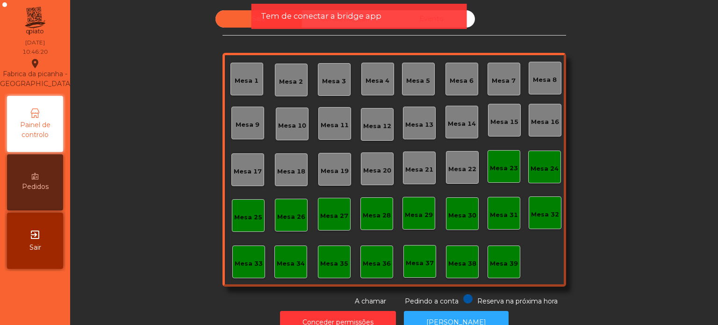
click at [383, 256] on div "Mesa 36" at bounding box center [377, 261] width 28 height 13
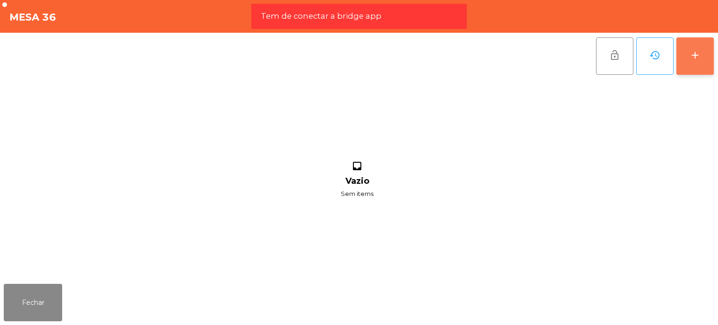
click at [680, 67] on button "add" at bounding box center [695, 55] width 37 height 37
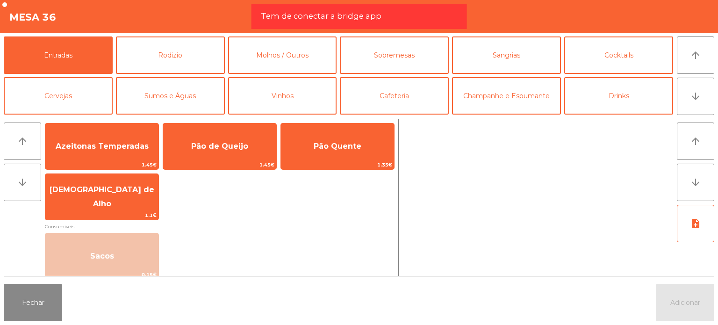
scroll to position [7, 0]
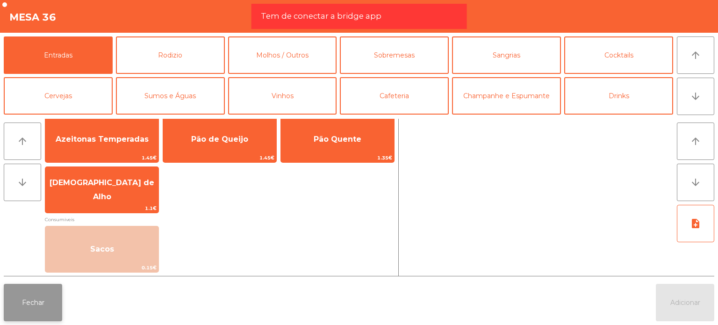
click at [43, 298] on button "Fechar" at bounding box center [33, 302] width 58 height 37
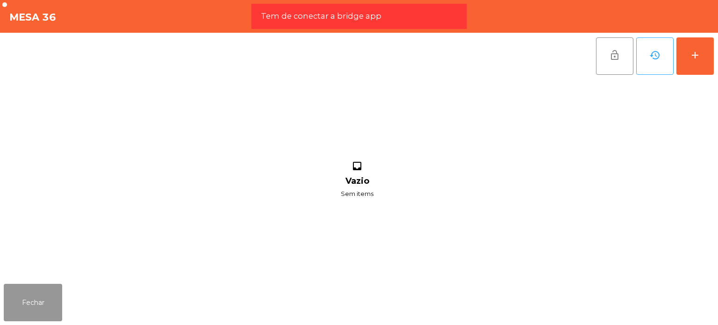
click at [43, 298] on button "Fechar" at bounding box center [33, 302] width 58 height 37
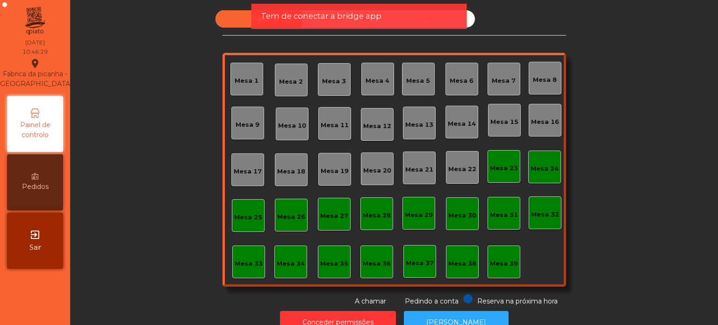
click at [302, 11] on span "Tem de conectar a bridge app" at bounding box center [321, 16] width 121 height 12
click at [331, 11] on span "Tem de conectar a bridge app" at bounding box center [321, 16] width 121 height 12
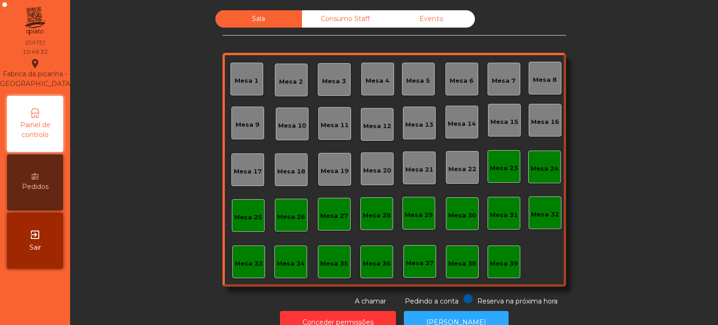
click at [331, 11] on div "Consumo Staff" at bounding box center [345, 18] width 87 height 17
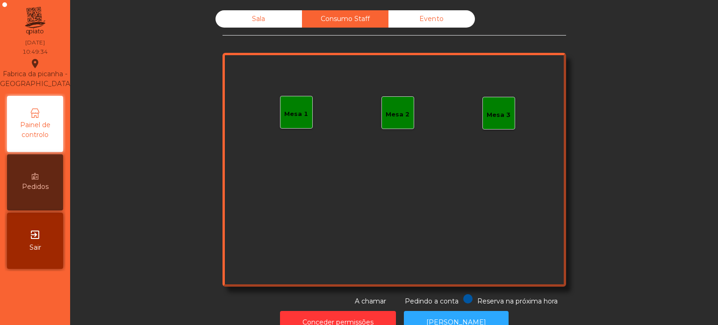
click at [287, 19] on div "Sala" at bounding box center [259, 18] width 87 height 17
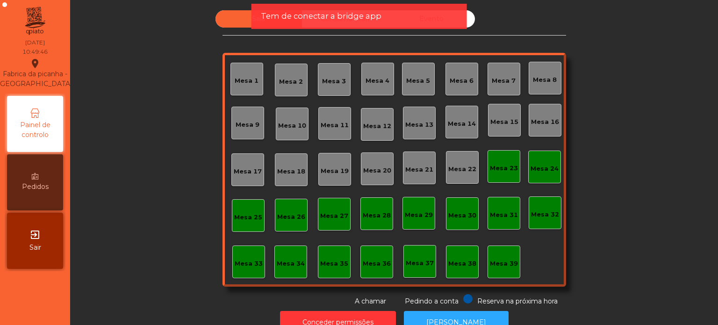
click at [313, 11] on span "Tem de conectar a bridge app" at bounding box center [321, 16] width 121 height 12
click at [310, 14] on span "Tem de conectar a bridge app" at bounding box center [321, 16] width 121 height 12
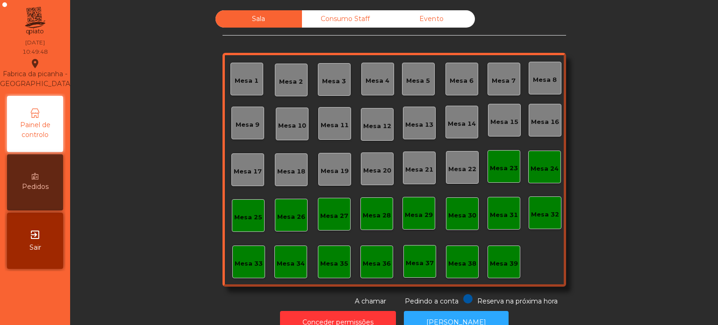
click at [310, 14] on div "Consumo Staff" at bounding box center [345, 18] width 87 height 17
